Goal: Information Seeking & Learning: Find specific page/section

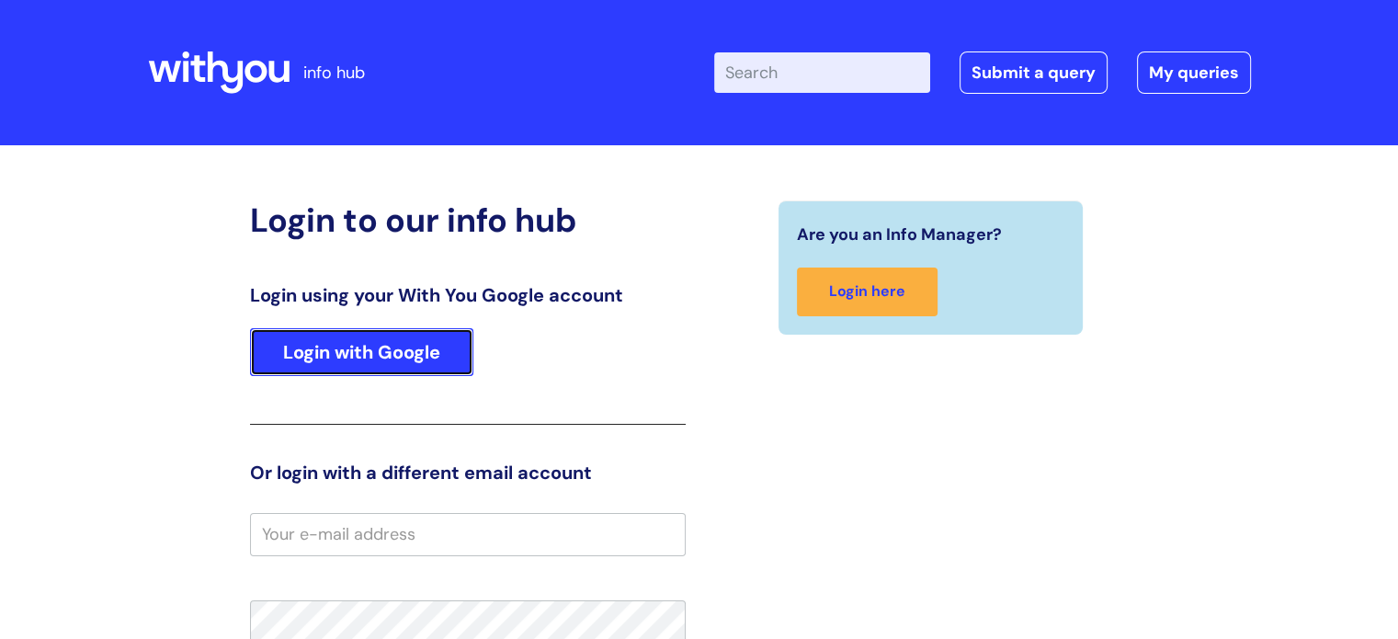
click at [369, 345] on link "Login with Google" at bounding box center [361, 352] width 223 height 48
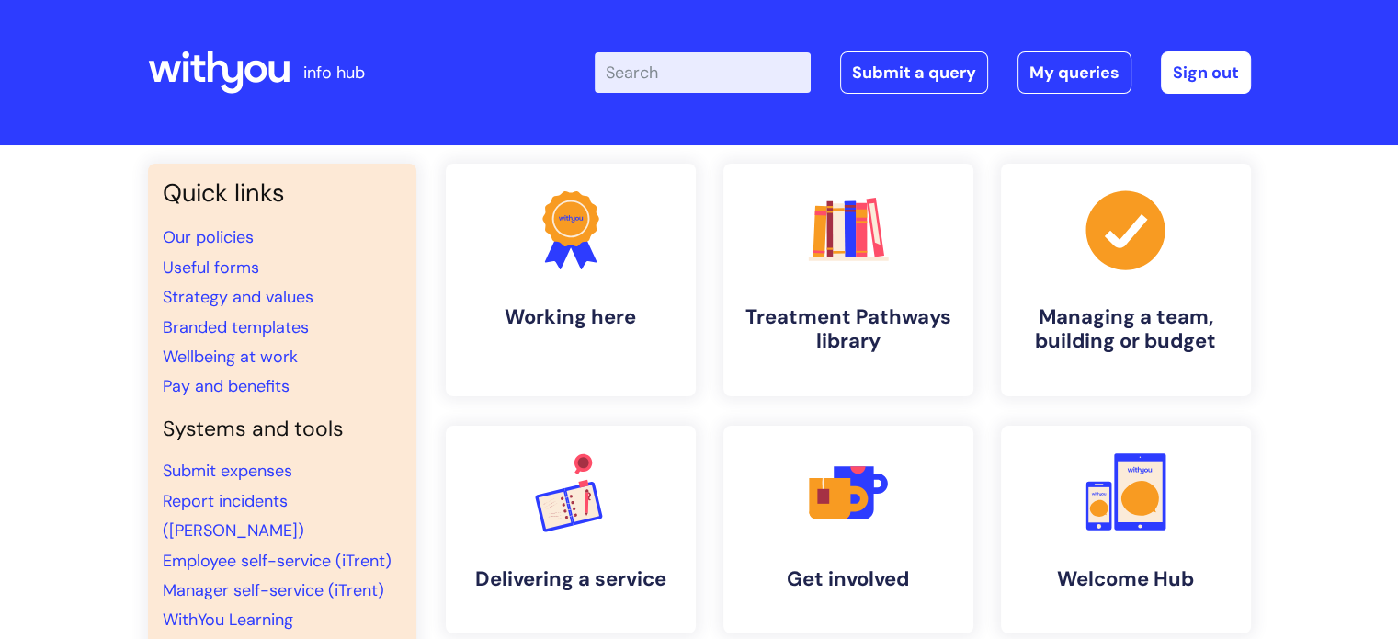
click at [769, 72] on input "Enter your search term here..." at bounding box center [703, 72] width 216 height 40
type input "policies"
click button "Search" at bounding box center [0, 0] width 0 height 0
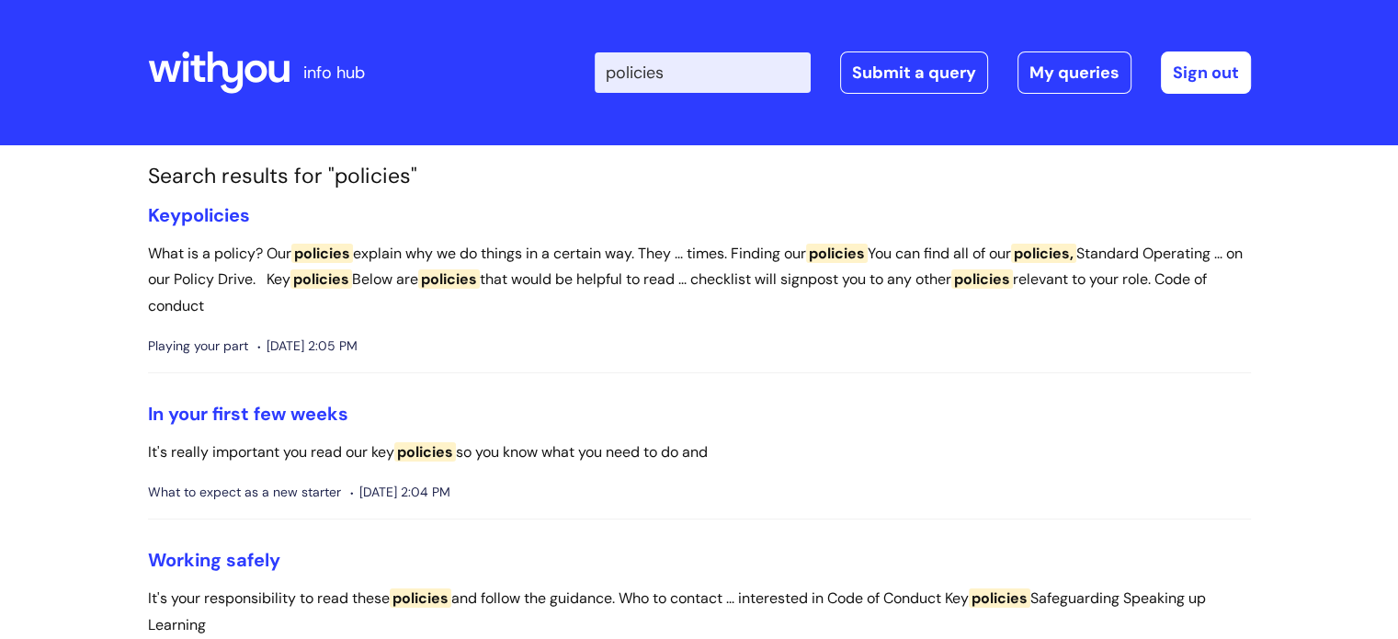
drag, startPoint x: 890, startPoint y: 3, endPoint x: 483, endPoint y: 65, distance: 412.0
click at [483, 65] on div "Enter your search term here... policies Search Submit a query My queries Welcom…" at bounding box center [836, 72] width 829 height 108
click at [219, 66] on icon at bounding box center [219, 73] width 142 height 44
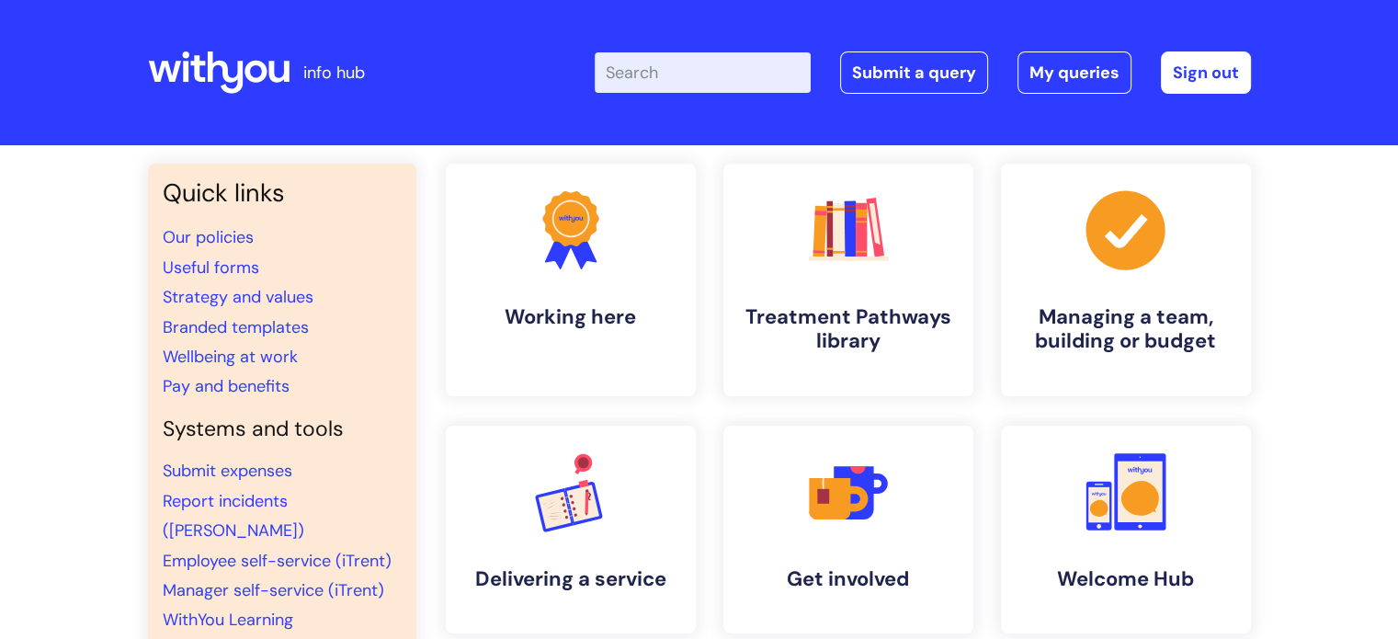
click at [231, 248] on li "Our policies" at bounding box center [282, 236] width 239 height 29
click at [222, 241] on link "Our policies" at bounding box center [208, 237] width 91 height 22
